Goal: Entertainment & Leisure: Consume media (video, audio)

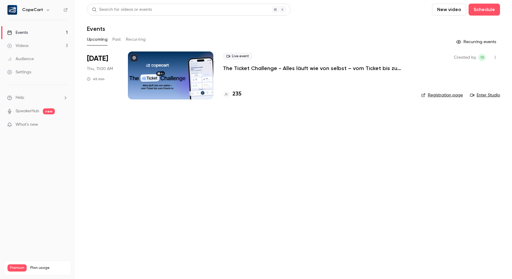
click at [36, 37] on link "Events 1" at bounding box center [37, 32] width 75 height 13
click at [36, 44] on link "Videos 3" at bounding box center [37, 45] width 75 height 13
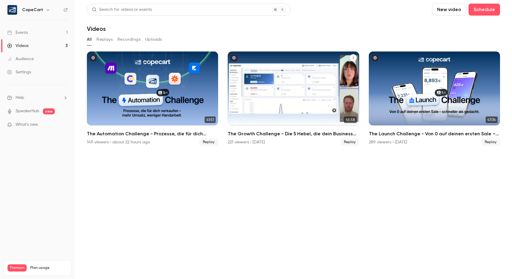
click at [332, 104] on div "The Growth Challenge - Die 5 Hebel, die dein Business auf das nächste Level kat…" at bounding box center [293, 88] width 131 height 74
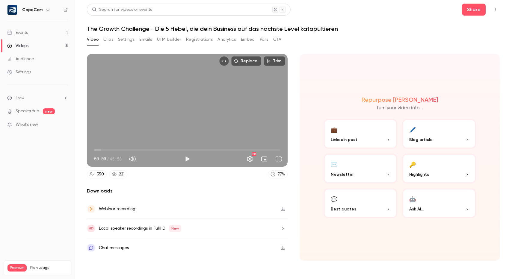
click at [111, 38] on button "Clips" at bounding box center [108, 40] width 10 height 10
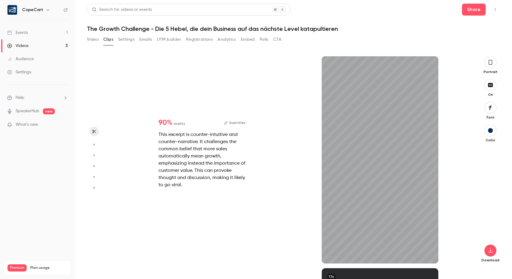
scroll to position [13, 0]
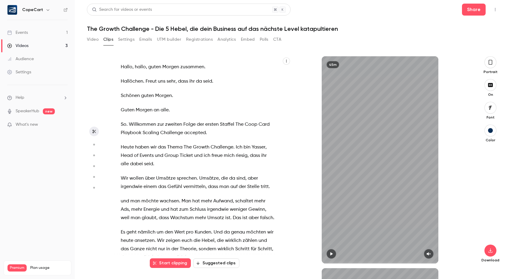
type input "*"
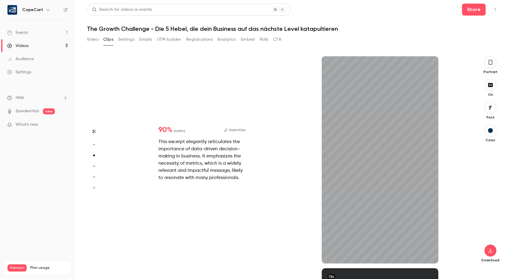
type input "*"
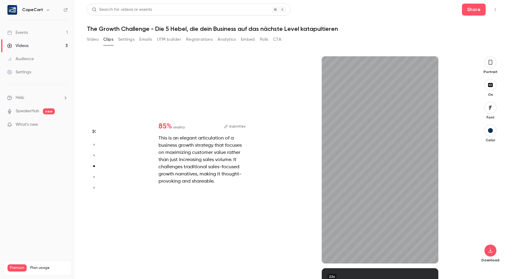
type input "*"
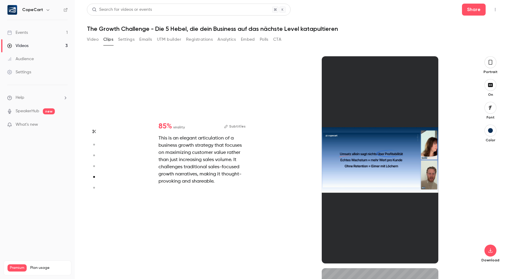
type input "*"
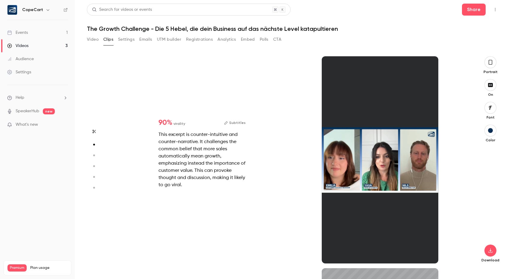
scroll to position [212, 0]
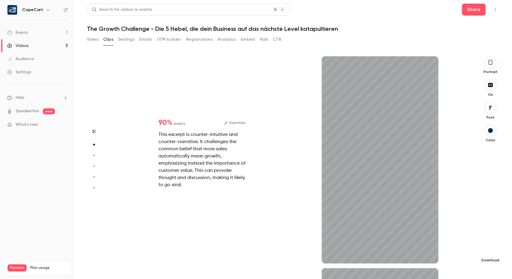
click at [490, 251] on icon "button" at bounding box center [490, 251] width 4 height 4
type input "*"
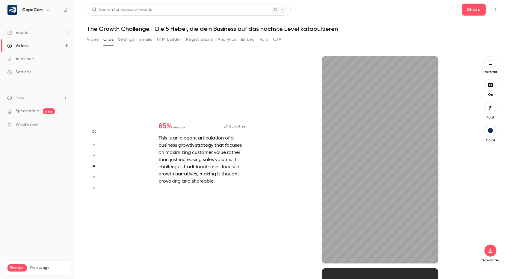
click at [271, 154] on div "85 % virality Subtitles This is an elegant articulation of a business growth st…" at bounding box center [290, 159] width 355 height 207
type input "*"
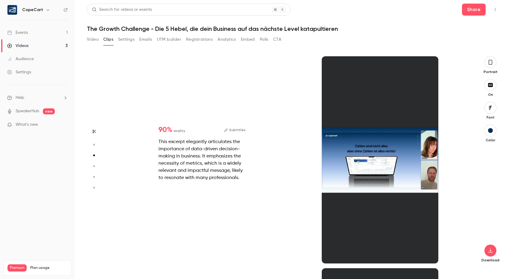
scroll to position [424, 0]
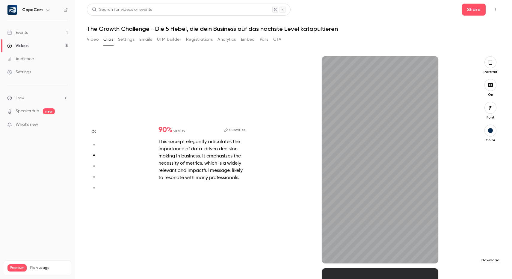
click at [485, 251] on button "button" at bounding box center [490, 251] width 12 height 12
type input "*"
click at [285, 168] on div "80 % virality Subtitles This excerpt contains numbers and presents a structured…" at bounding box center [290, 159] width 355 height 207
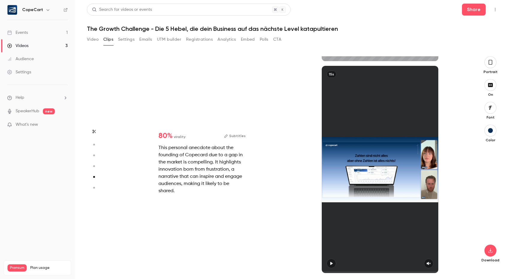
type input "*"
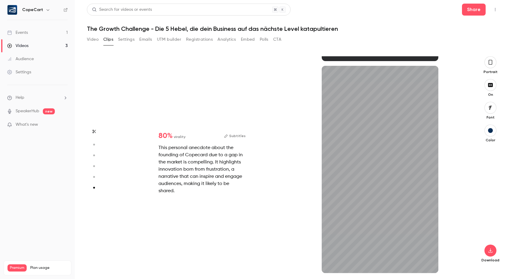
scroll to position [1050, 0]
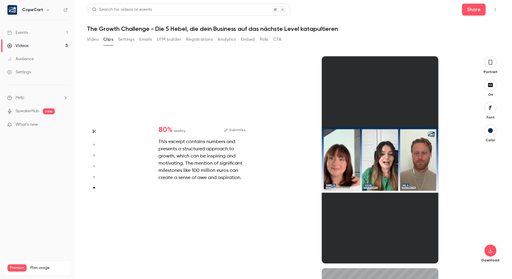
type input "*"
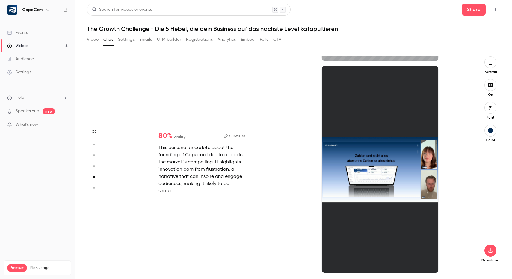
type input "*"
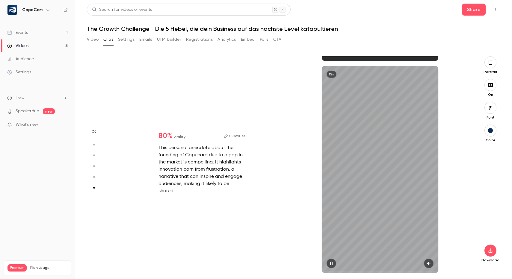
scroll to position [1050, 0]
drag, startPoint x: 363, startPoint y: 272, endPoint x: 398, endPoint y: 272, distance: 35.3
click at [397, 272] on span at bounding box center [380, 272] width 116 height 2
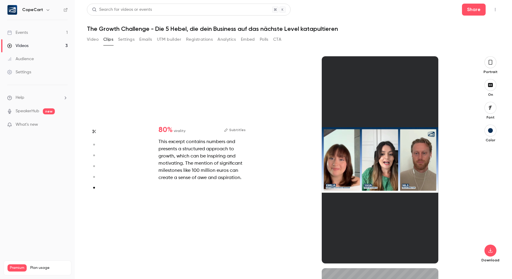
type input "*"
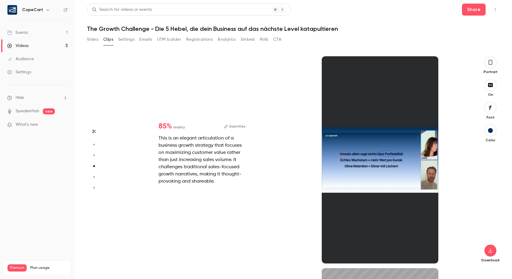
scroll to position [636, 0]
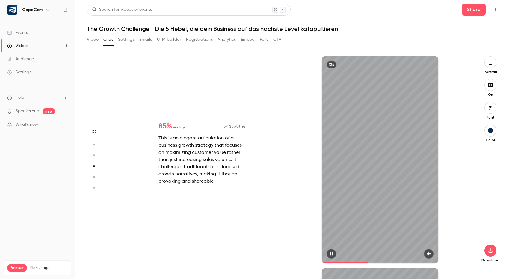
drag, startPoint x: 368, startPoint y: 262, endPoint x: 394, endPoint y: 262, distance: 26.0
click at [390, 262] on span at bounding box center [380, 263] width 116 height 2
click at [485, 251] on button "button" at bounding box center [490, 251] width 12 height 12
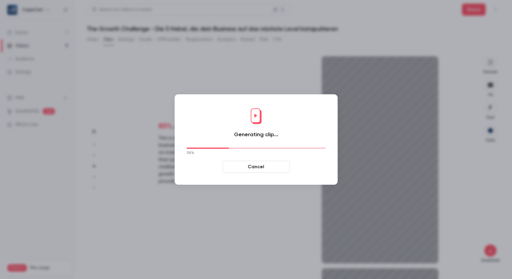
type input "****"
